Goal: Check status: Check status

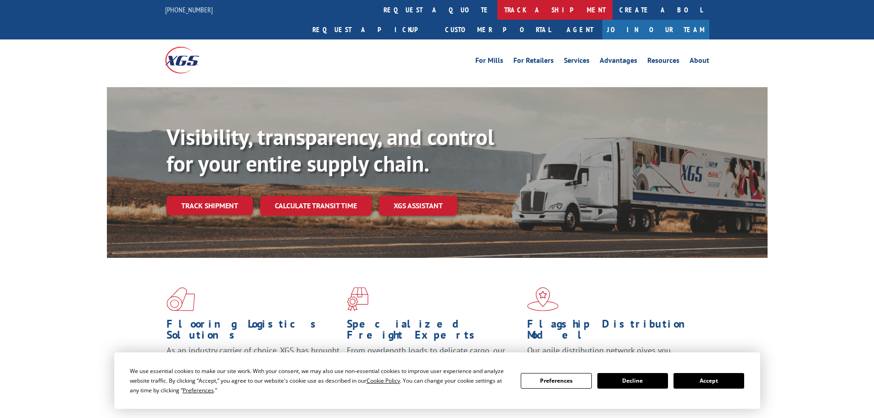
click at [497, 13] on link "track a shipment" at bounding box center [554, 10] width 115 height 20
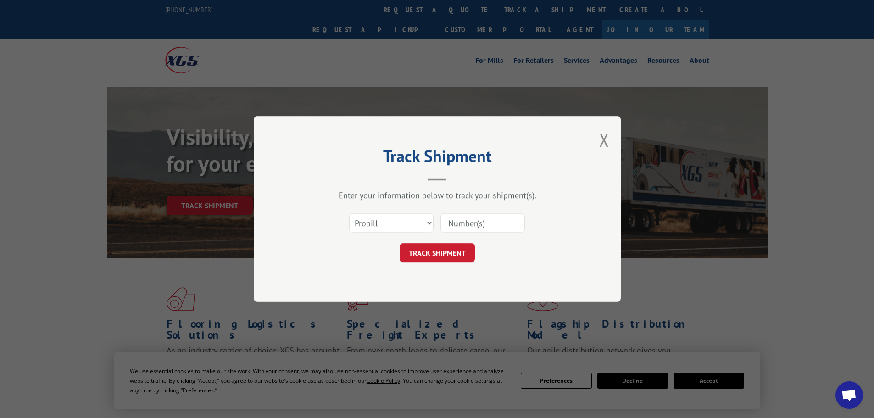
click at [465, 228] on input at bounding box center [482, 222] width 84 height 19
paste input "5589546"
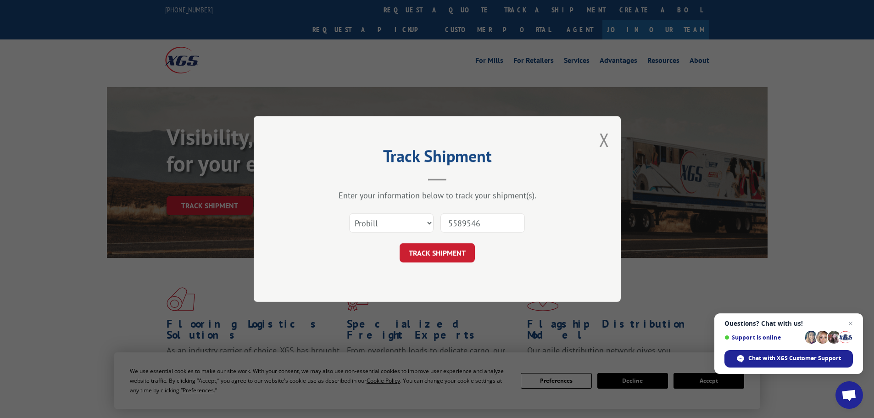
type input "5589546"
click at [402, 220] on select "Select category... Probill BOL PO" at bounding box center [391, 222] width 84 height 19
select select "bol"
click at [349, 213] on select "Select category... Probill BOL PO" at bounding box center [391, 222] width 84 height 19
click at [407, 255] on button "TRACK SHIPMENT" at bounding box center [437, 252] width 75 height 19
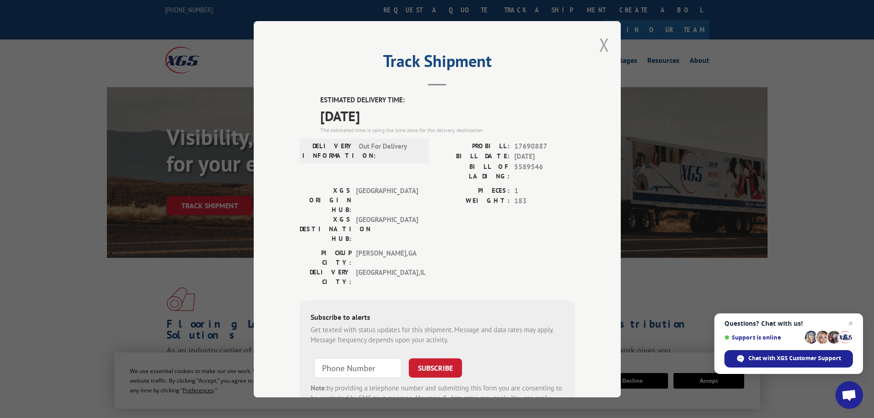
click at [599, 45] on button "Close modal" at bounding box center [604, 45] width 10 height 24
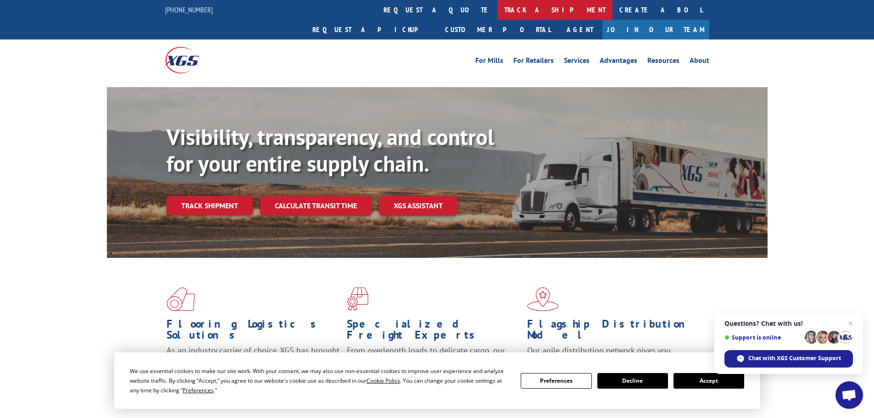
click at [497, 10] on link "track a shipment" at bounding box center [554, 10] width 115 height 20
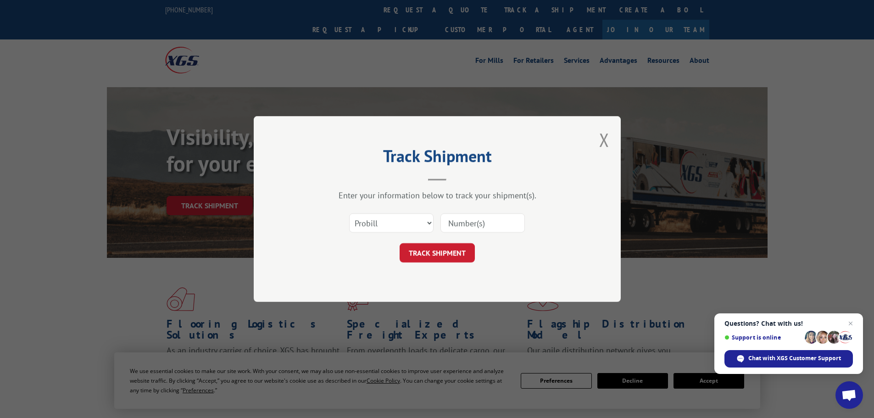
click at [455, 219] on input at bounding box center [482, 222] width 84 height 19
paste input "6887391"
type input "6887391"
click at [380, 223] on select "Select category... Probill BOL PO" at bounding box center [391, 222] width 84 height 19
select select "bol"
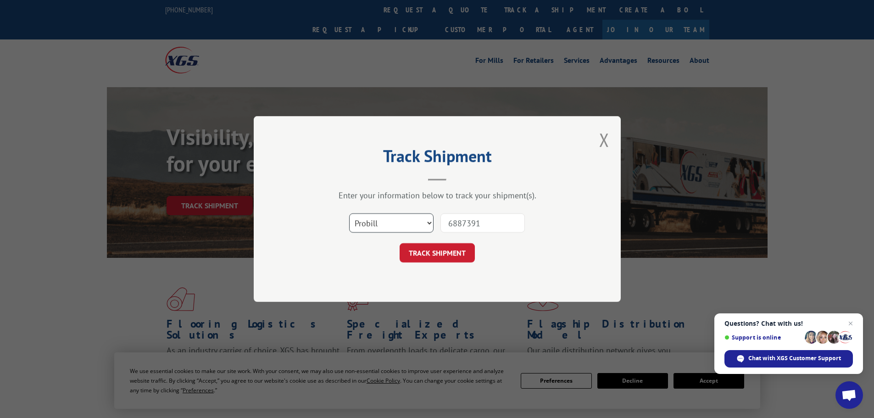
click at [349, 213] on select "Select category... Probill BOL PO" at bounding box center [391, 222] width 84 height 19
click at [472, 246] on button "TRACK SHIPMENT" at bounding box center [437, 252] width 75 height 19
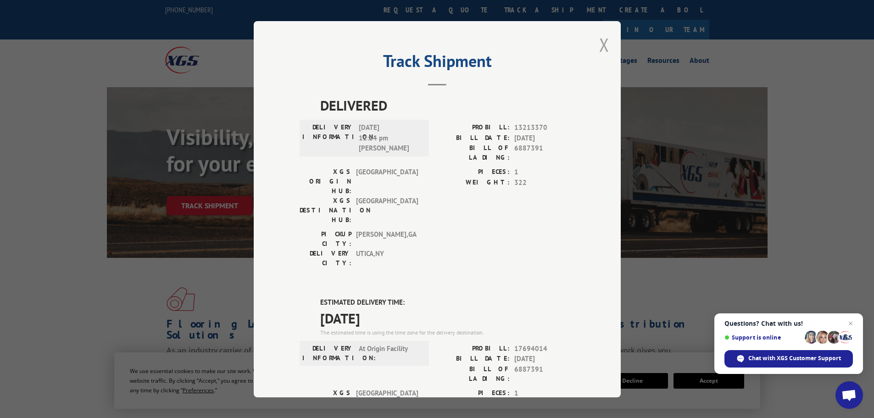
click at [600, 43] on button "Close modal" at bounding box center [604, 45] width 10 height 24
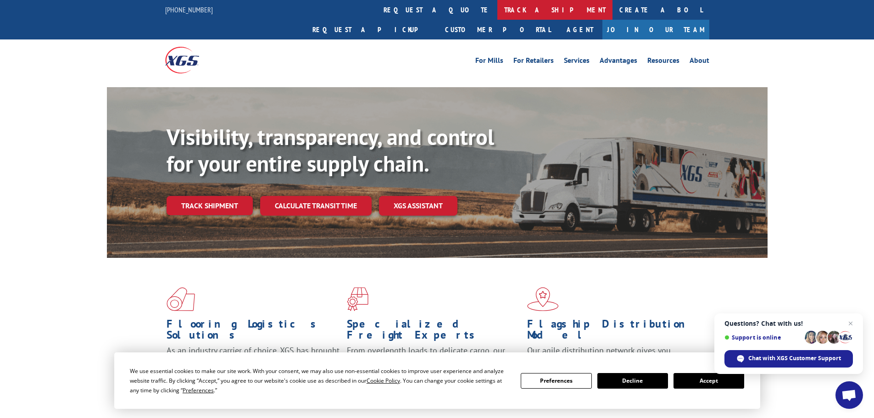
click at [497, 7] on link "track a shipment" at bounding box center [554, 10] width 115 height 20
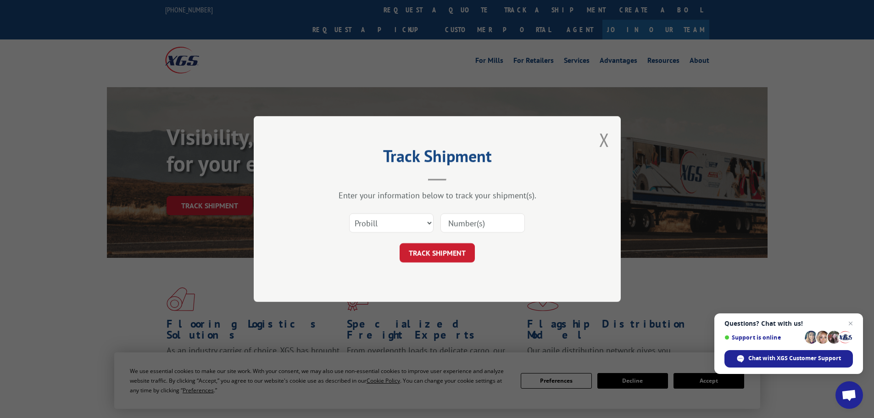
click at [450, 222] on input at bounding box center [482, 222] width 84 height 19
paste input "5620383"
type input "5620383"
click at [373, 221] on select "Select category... Probill BOL PO" at bounding box center [391, 222] width 84 height 19
select select "bol"
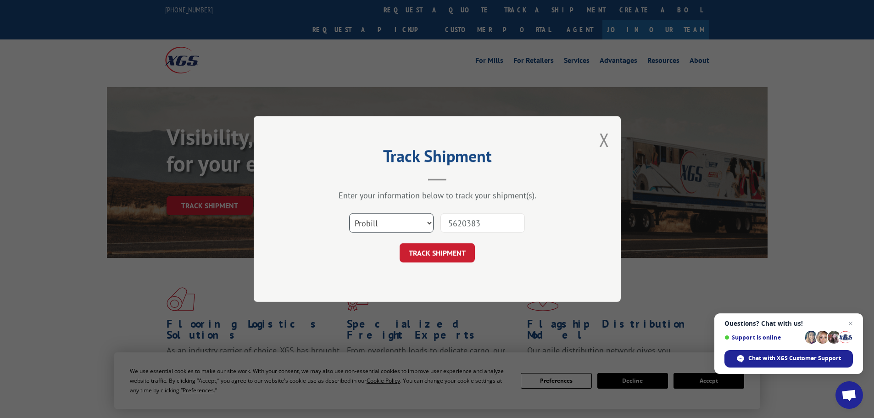
click at [349, 213] on select "Select category... Probill BOL PO" at bounding box center [391, 222] width 84 height 19
click at [428, 245] on button "TRACK SHIPMENT" at bounding box center [437, 252] width 75 height 19
